Goal: Information Seeking & Learning: Learn about a topic

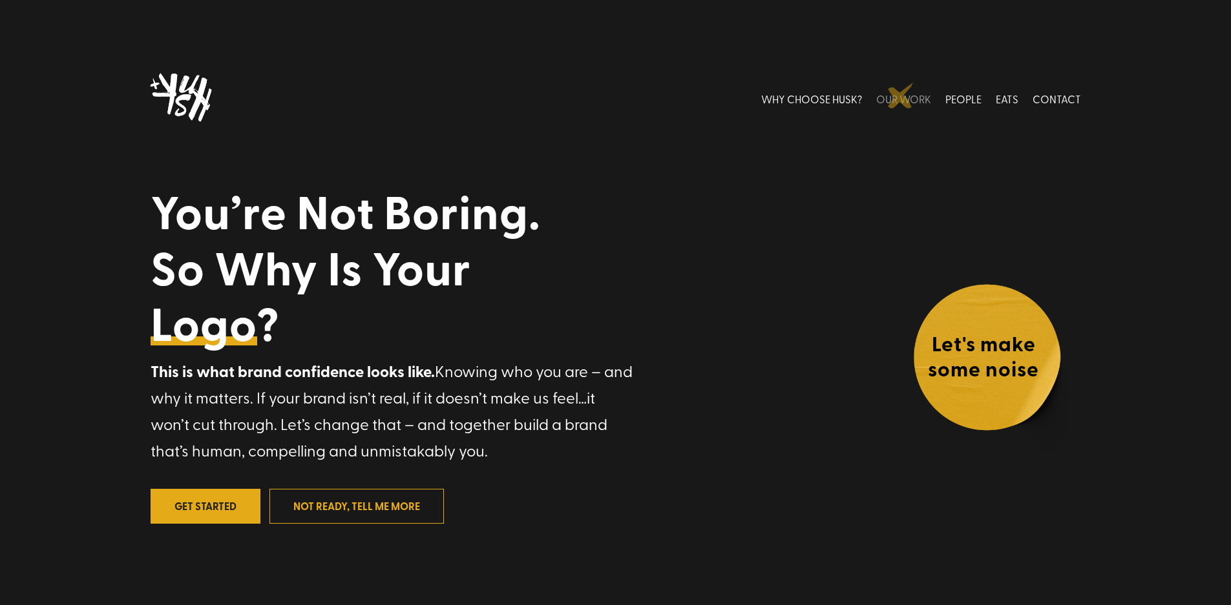
click at [901, 96] on link "OUR WORK" at bounding box center [903, 99] width 55 height 58
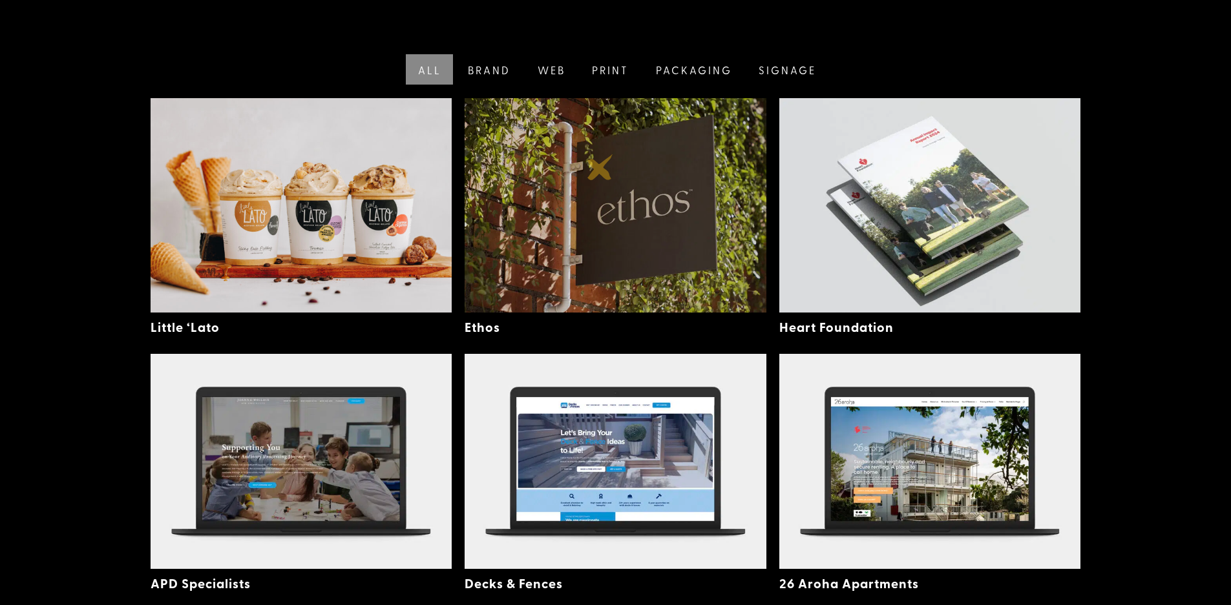
scroll to position [362, 0]
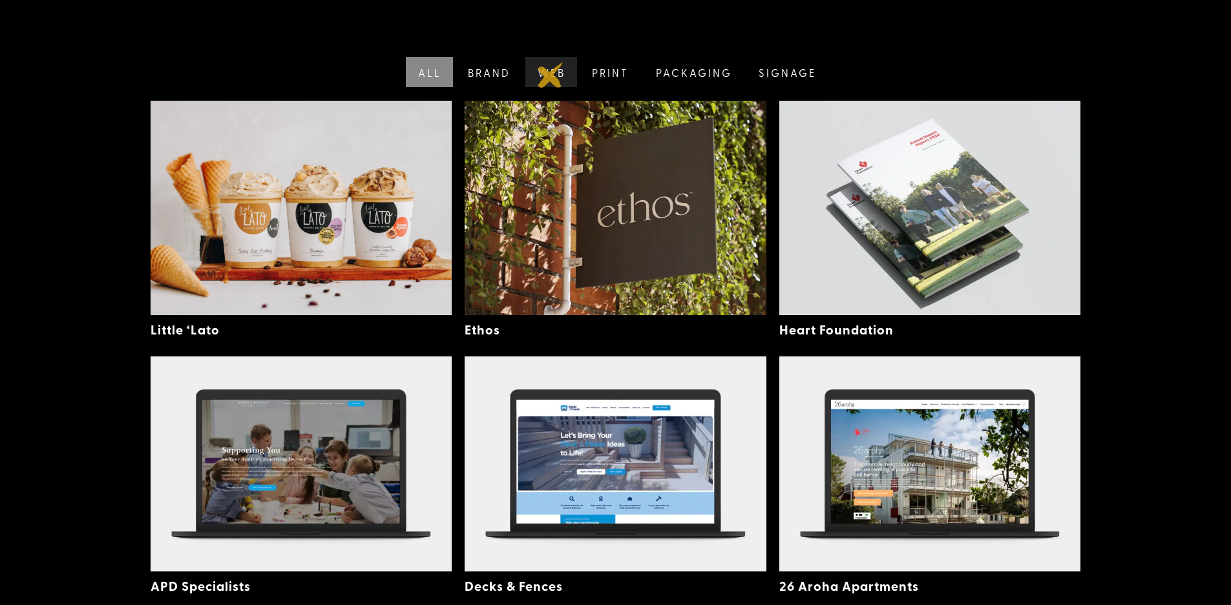
click at [550, 75] on link "Web" at bounding box center [550, 72] width 55 height 30
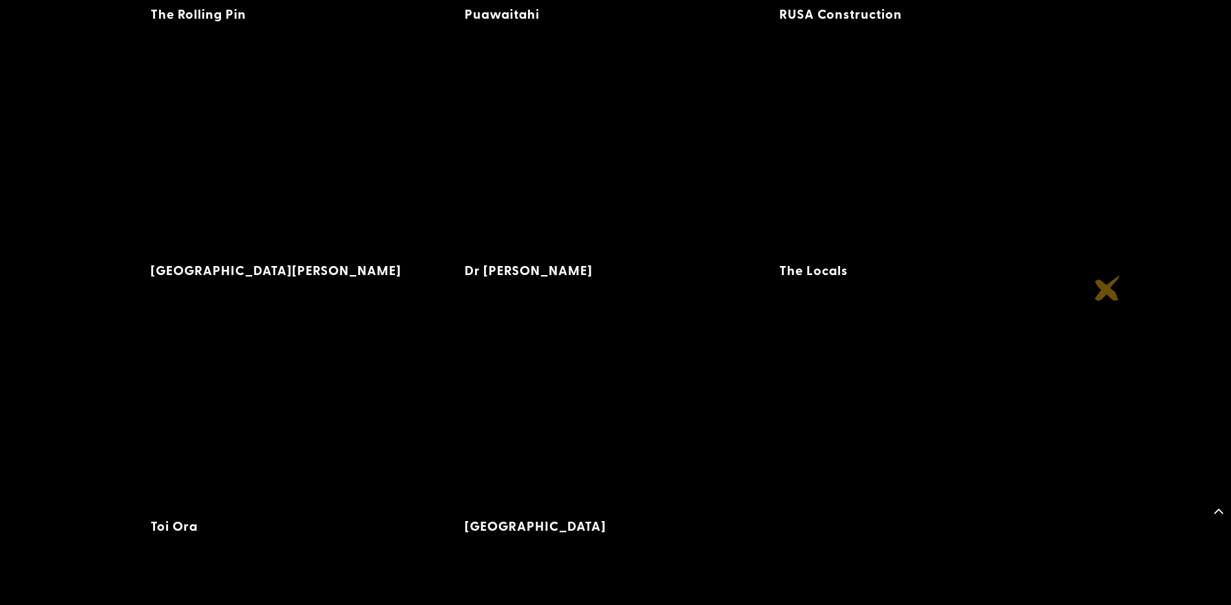
scroll to position [2215, 0]
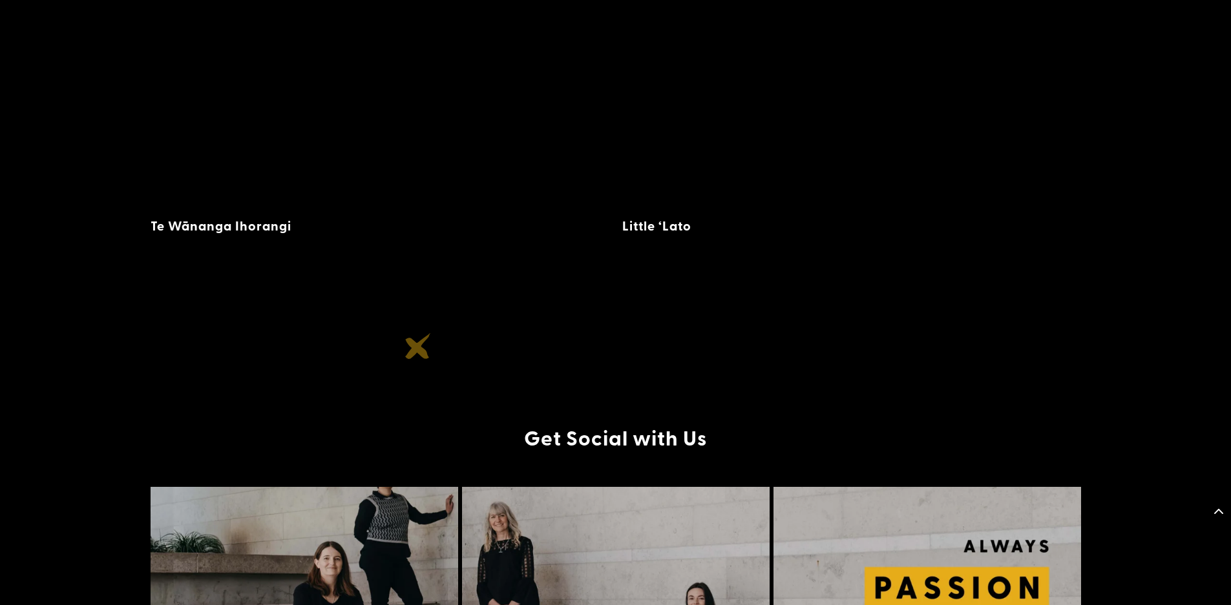
scroll to position [4211, 0]
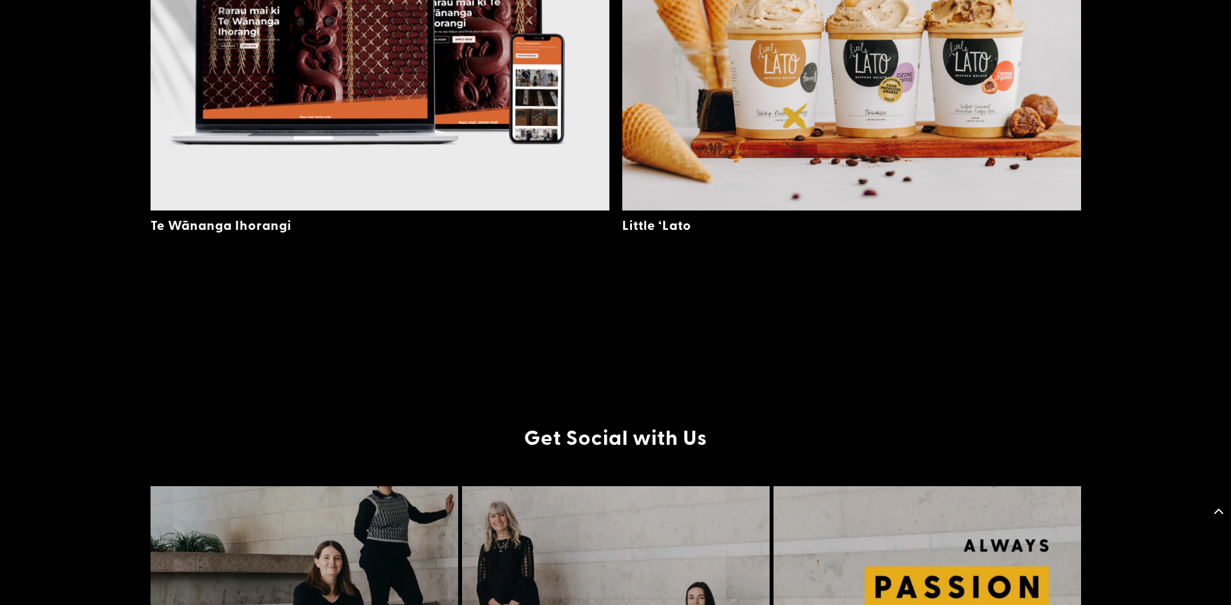
click at [795, 116] on img at bounding box center [851, 47] width 459 height 327
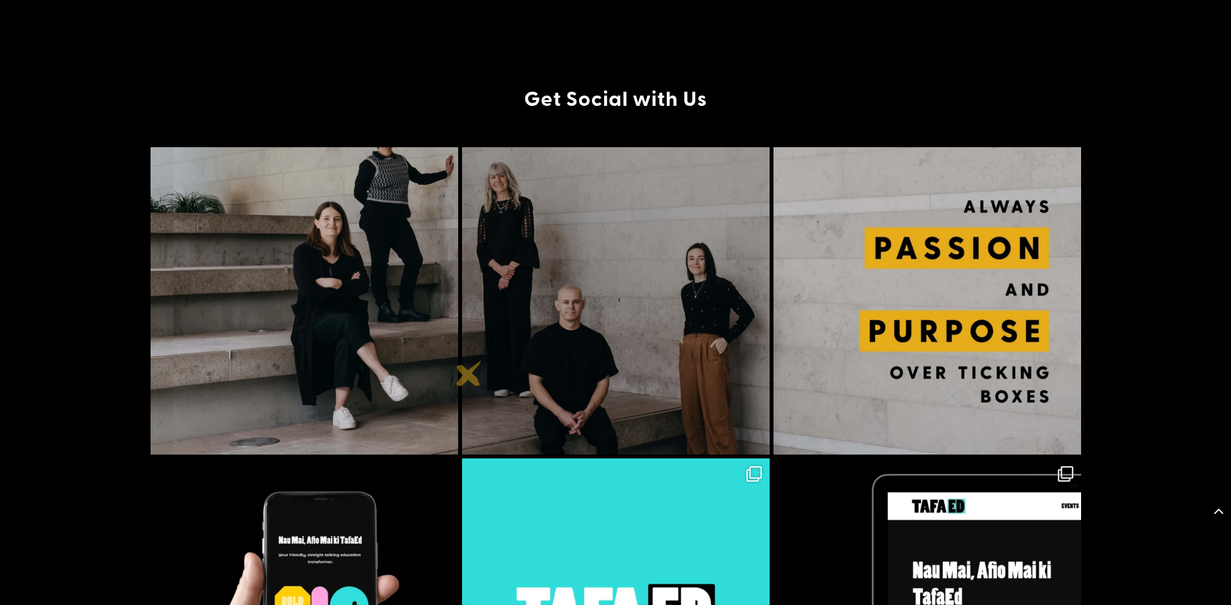
scroll to position [4565, 0]
